Goal: Book appointment/travel/reservation

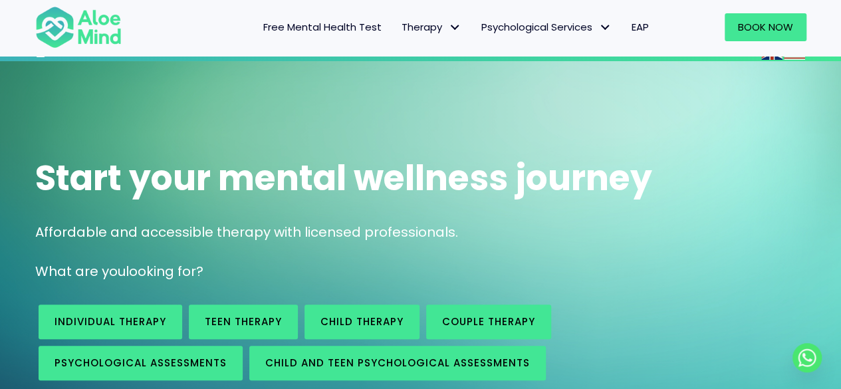
scroll to position [105, 0]
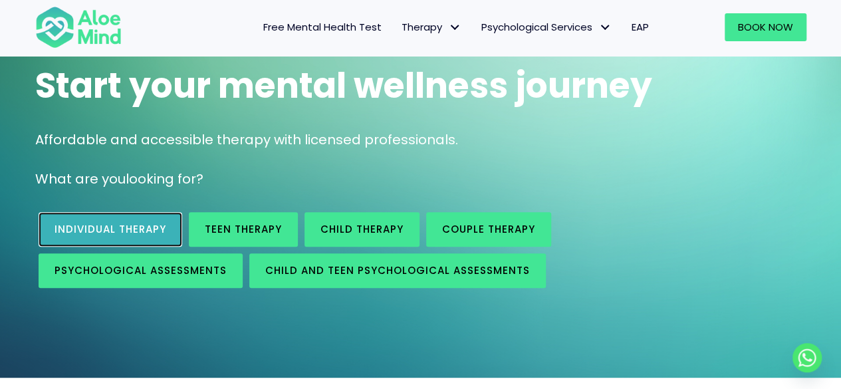
click at [165, 220] on link "Individual therapy" at bounding box center [111, 229] width 144 height 35
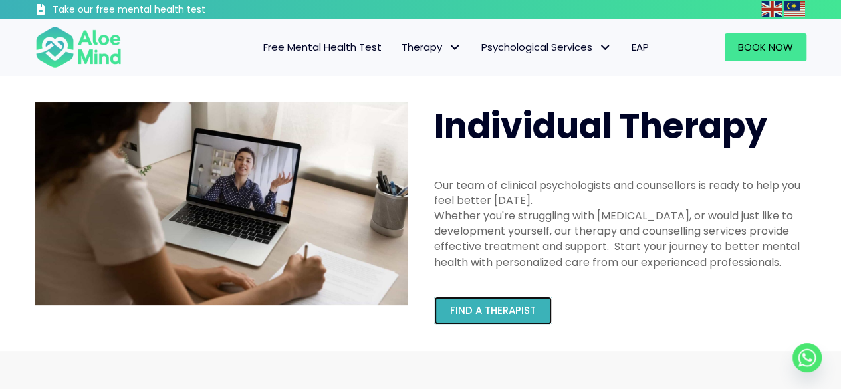
click at [524, 322] on link "Find a therapist" at bounding box center [493, 311] width 118 height 28
click at [502, 306] on span "Find a therapist" at bounding box center [493, 310] width 86 height 14
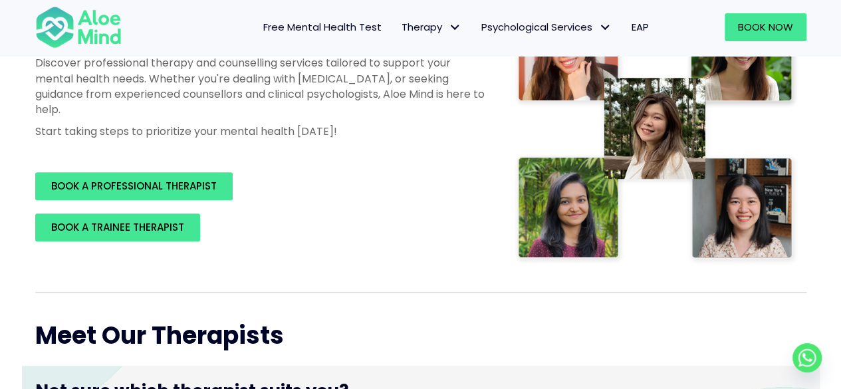
scroll to position [266, 0]
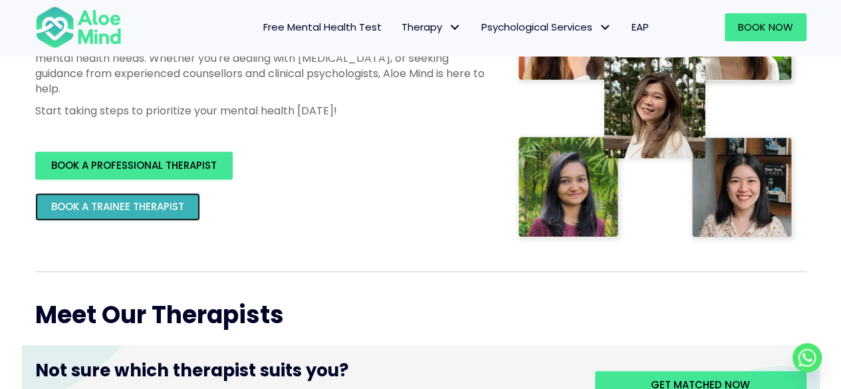
click at [146, 212] on span "BOOK A TRAINEE THERAPIST" at bounding box center [117, 206] width 133 height 14
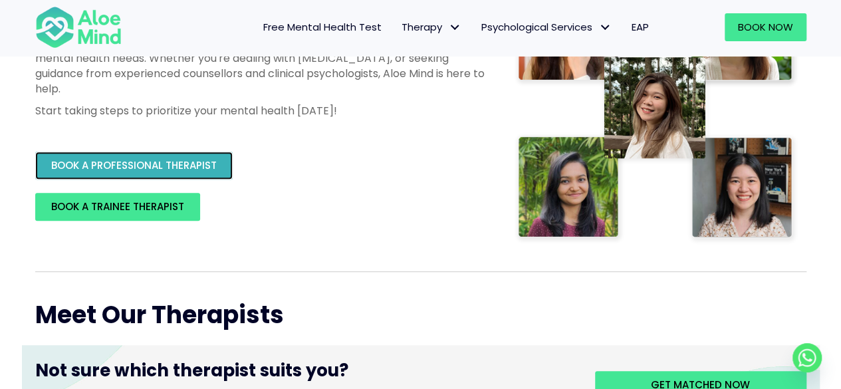
click at [191, 175] on link "BOOK A PROFESSIONAL THERAPIST" at bounding box center [133, 166] width 197 height 28
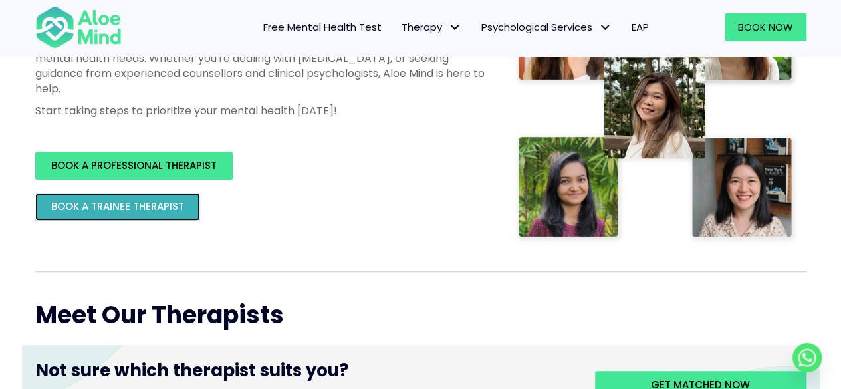
click at [83, 201] on span "BOOK A TRAINEE THERAPIST" at bounding box center [117, 206] width 133 height 14
click at [118, 196] on link "BOOK A TRAINEE THERAPIST" at bounding box center [117, 207] width 165 height 28
